Goal: Transaction & Acquisition: Subscribe to service/newsletter

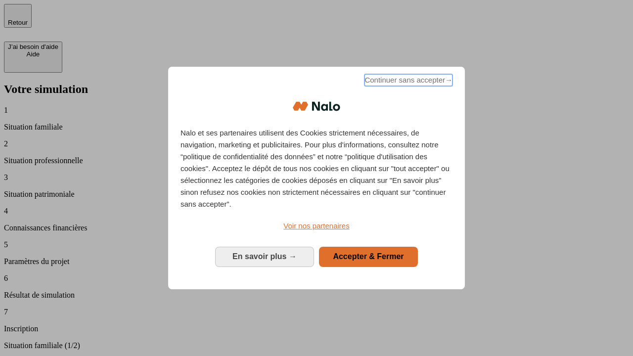
click at [407, 82] on span "Continuer sans accepter →" at bounding box center [408, 80] width 88 height 12
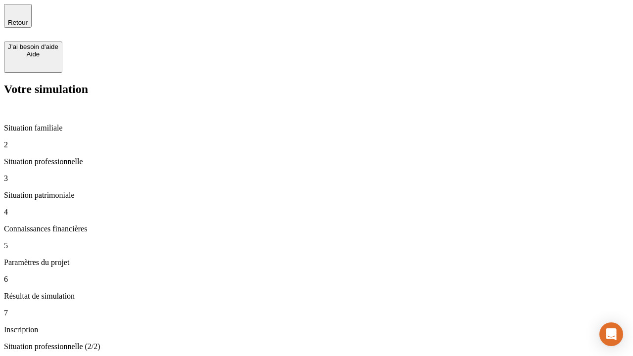
type input "30 000"
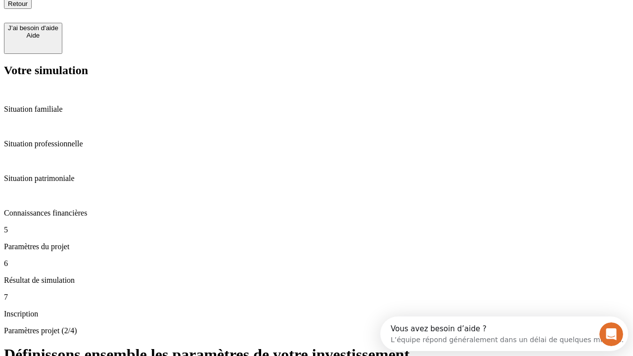
type input "25"
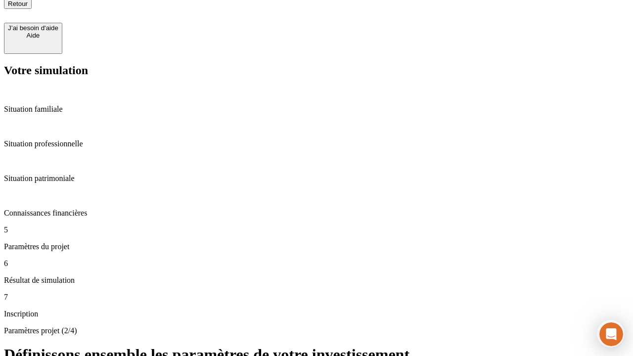
type input "5"
type input "1 000"
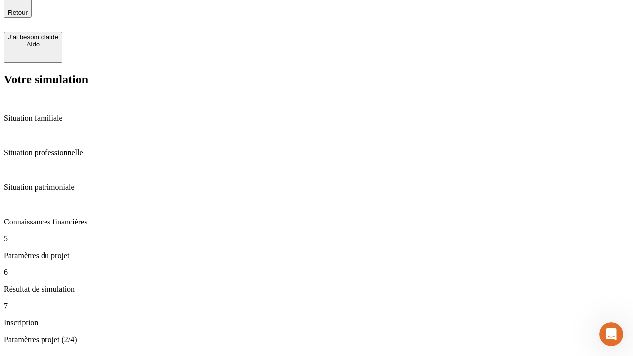
type input "640"
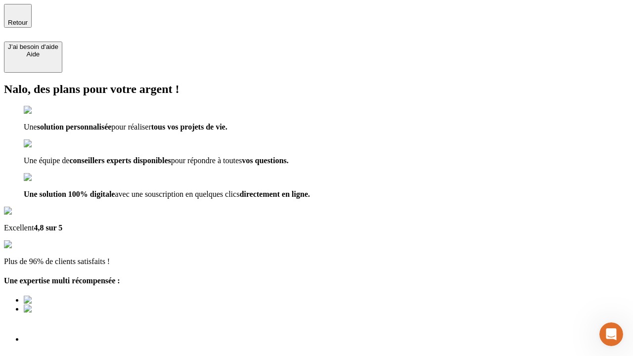
scroll to position [7, 0]
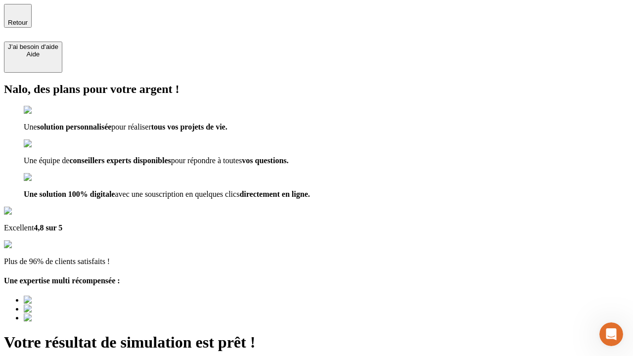
type input "[EMAIL_ADDRESS][PERSON_NAME][DOMAIN_NAME]"
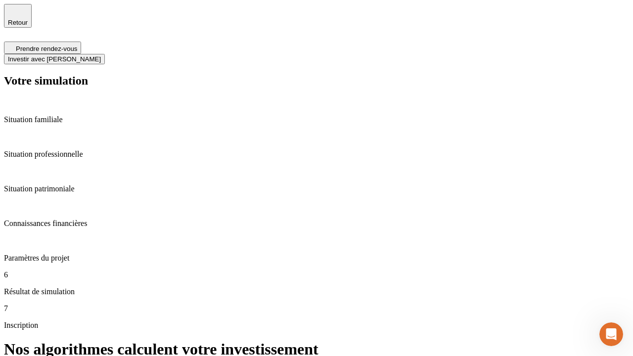
scroll to position [4, 0]
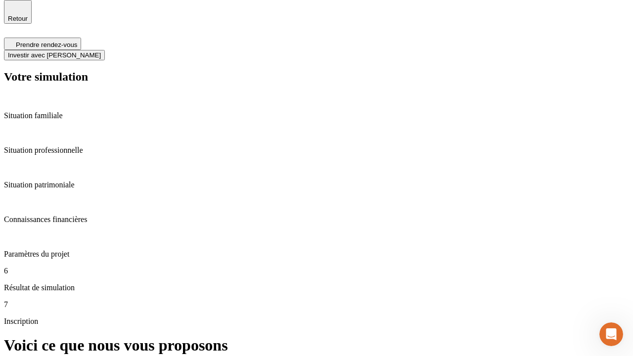
click at [101, 51] on span "Investir avec [PERSON_NAME]" at bounding box center [54, 54] width 93 height 7
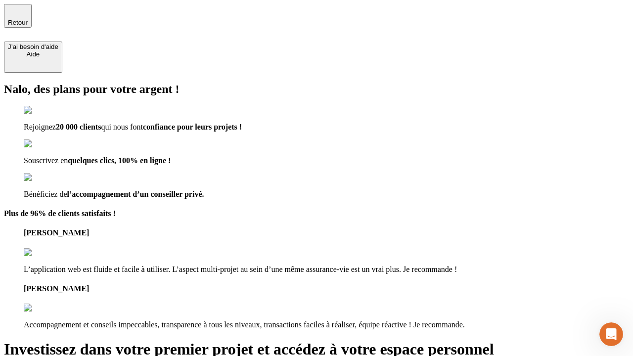
type input "abc"
